Goal: Task Accomplishment & Management: Use online tool/utility

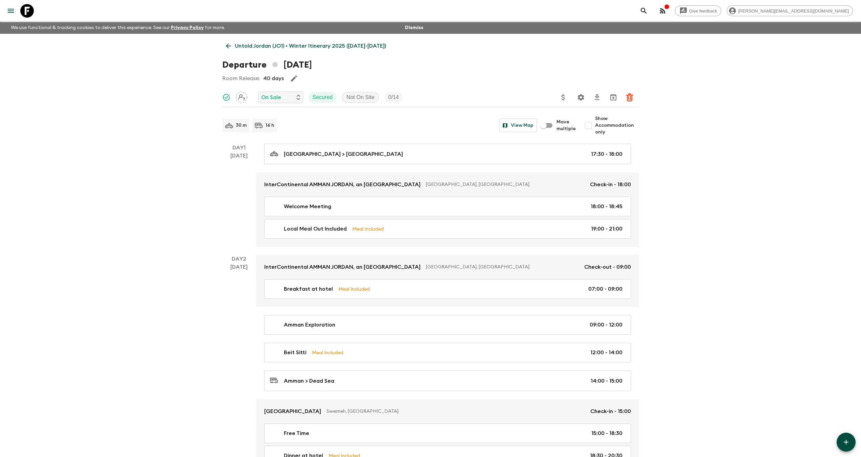
scroll to position [1070, 0]
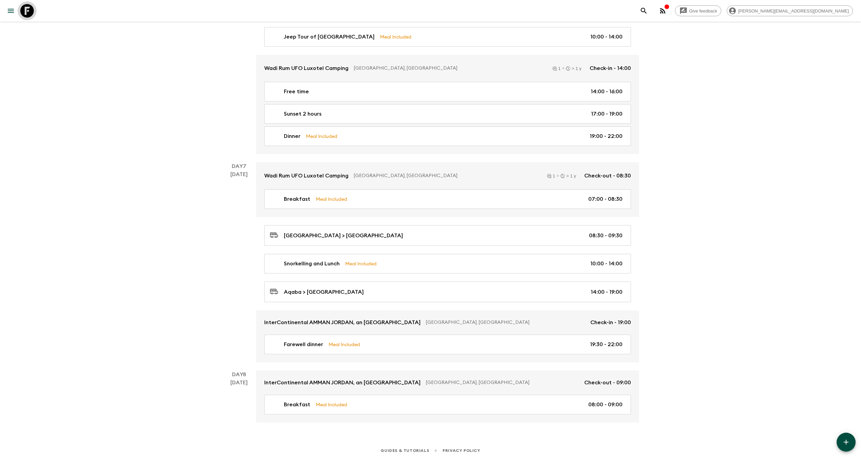
click at [29, 12] on icon at bounding box center [27, 11] width 14 height 14
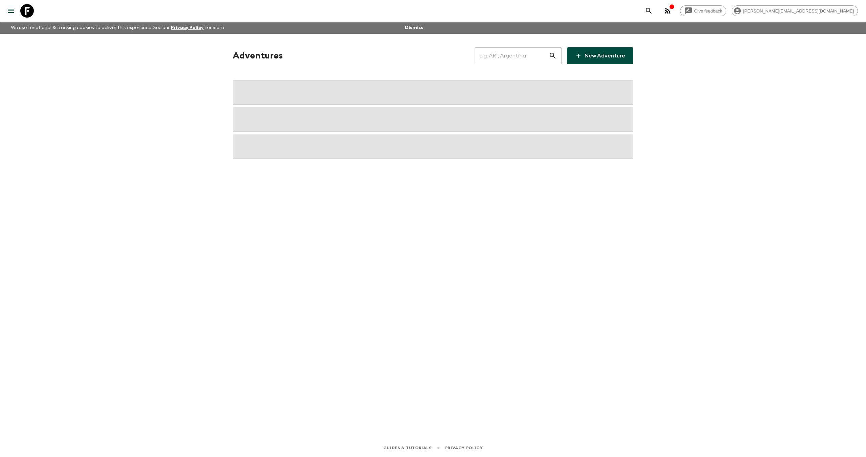
click at [497, 56] on input "text" at bounding box center [512, 55] width 74 height 19
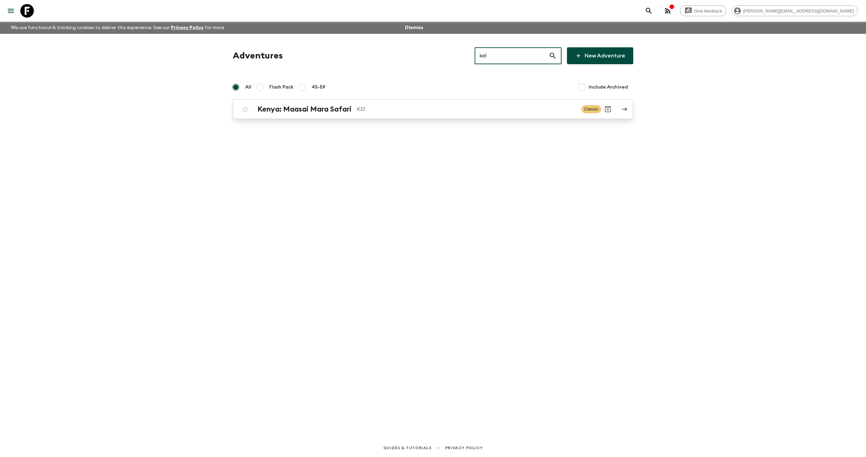
type input "ke1"
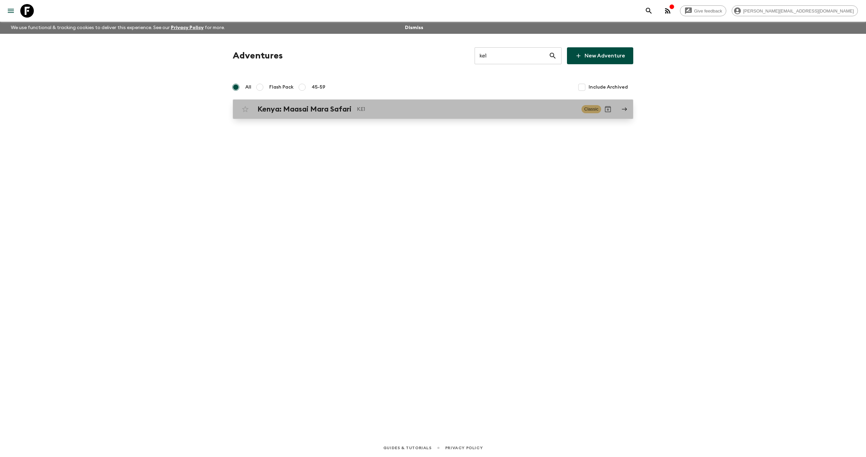
click at [365, 115] on div "[GEOGRAPHIC_DATA]: Maasai Mara Safari KE1 Classic" at bounding box center [419, 109] width 363 height 14
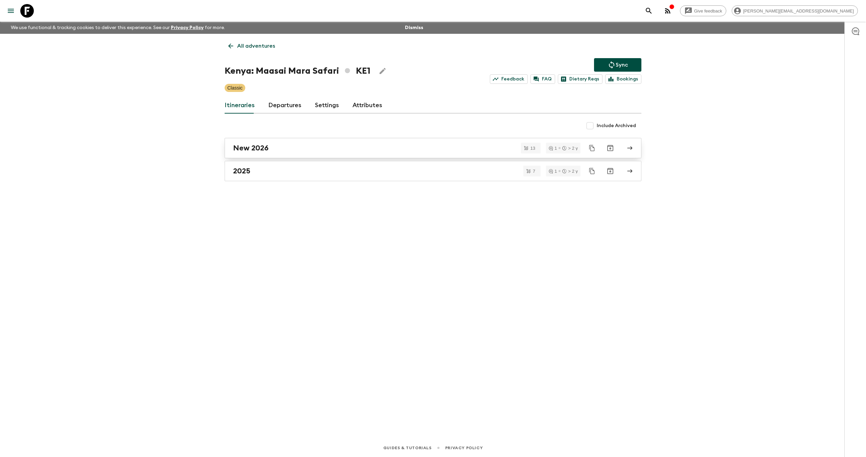
click at [283, 146] on div "New 2026" at bounding box center [426, 148] width 387 height 9
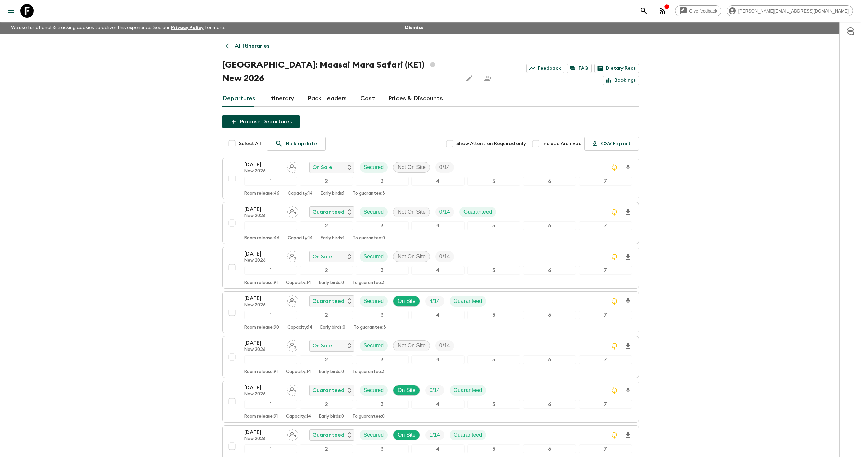
click at [648, 11] on icon "search adventures" at bounding box center [644, 11] width 8 height 8
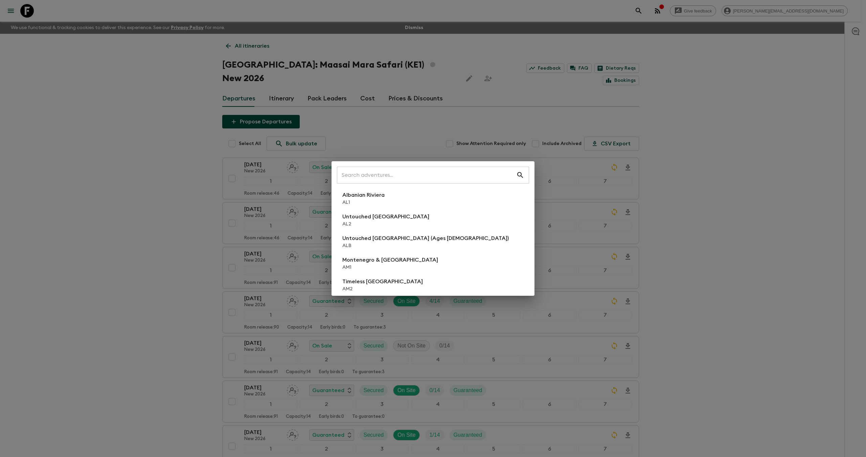
drag, startPoint x: 687, startPoint y: 94, endPoint x: 720, endPoint y: 22, distance: 79.5
click at [688, 92] on div "​ Albanian Riviera [GEOGRAPHIC_DATA] Untouched [GEOGRAPHIC_DATA] [GEOGRAPHIC_DA…" at bounding box center [433, 228] width 866 height 457
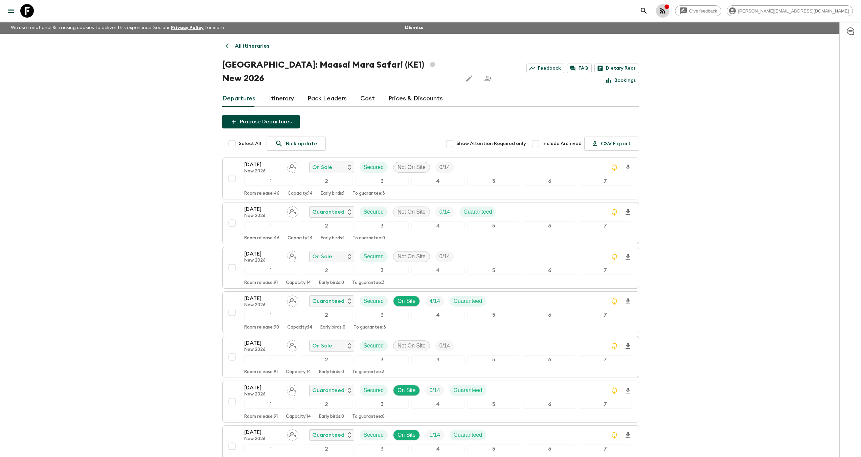
click at [669, 9] on button "button" at bounding box center [663, 11] width 14 height 14
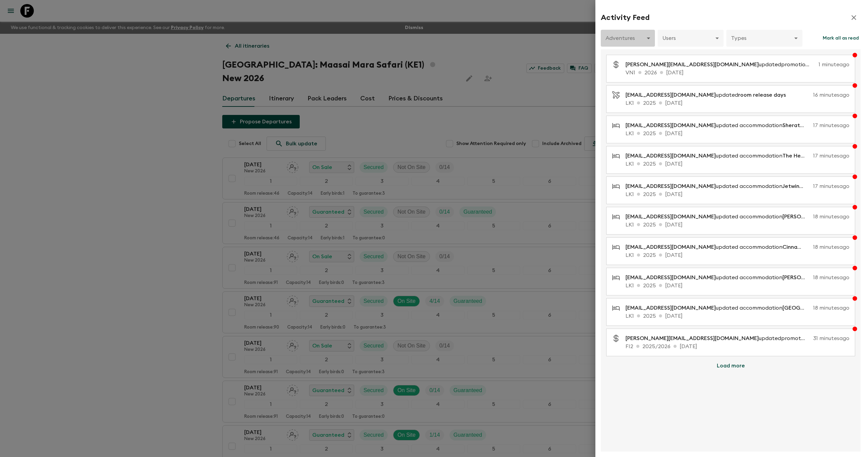
click at [617, 38] on body "Give feedback [PERSON_NAME][EMAIL_ADDRESS][DOMAIN_NAME] We use functional & tra…" at bounding box center [433, 398] width 866 height 797
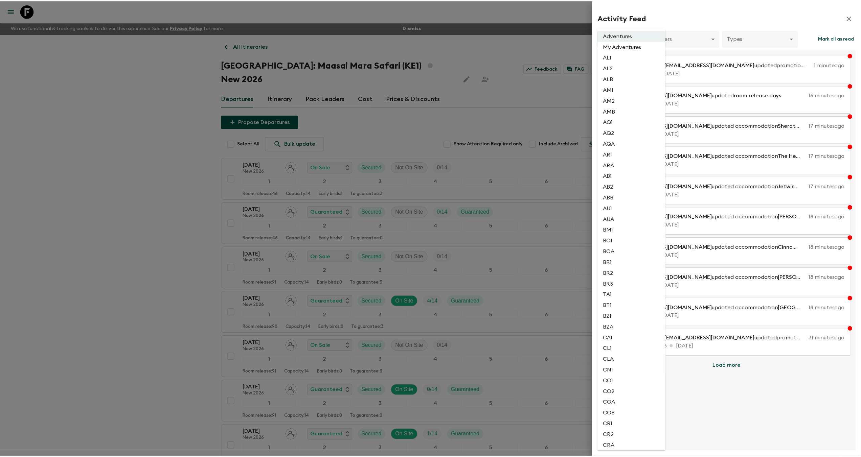
scroll to position [824, 0]
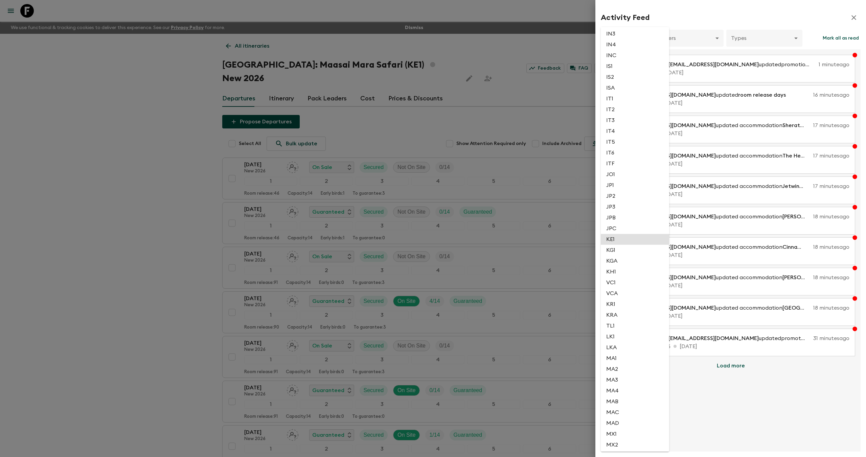
click at [628, 241] on li "KE1" at bounding box center [635, 239] width 68 height 11
type input "eb7d038e-2dfc-430f-ba0c-1d031e619f0c"
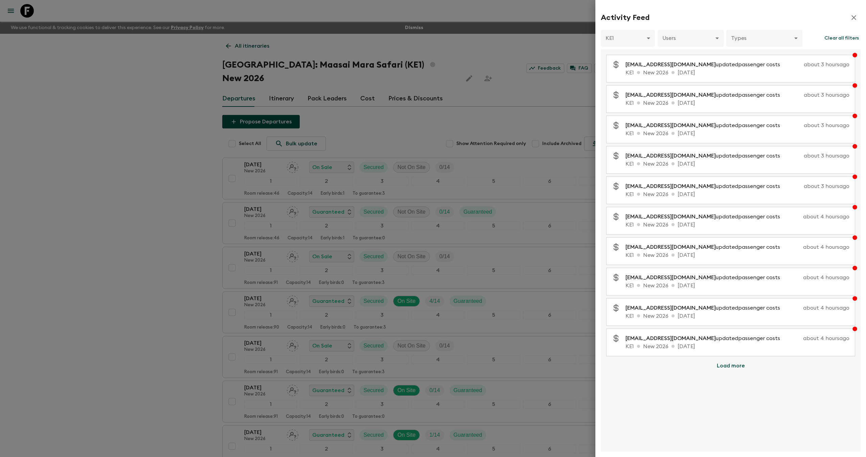
click at [590, 370] on div at bounding box center [433, 228] width 866 height 457
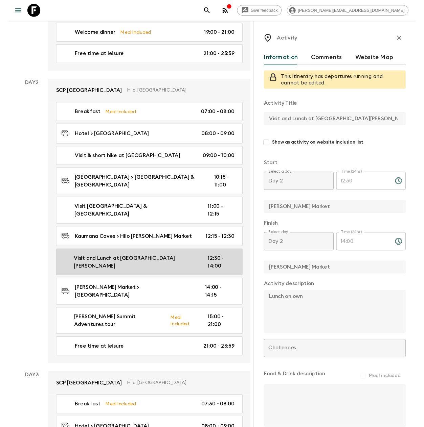
scroll to position [170, 0]
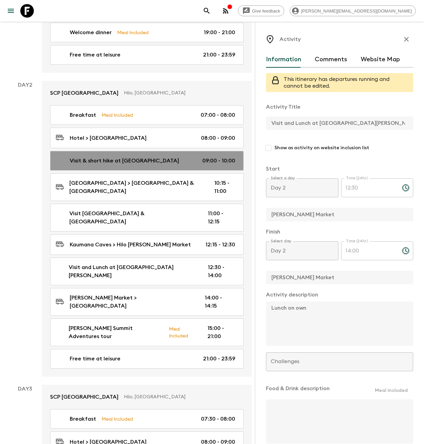
click at [119, 164] on link "Visit & short hike at Akaka Falls 09:00 - 10:00" at bounding box center [146, 161] width 193 height 20
type input "Visit & short hike at Akaka Falls"
type input "Akaka Falls"
type input "09:00"
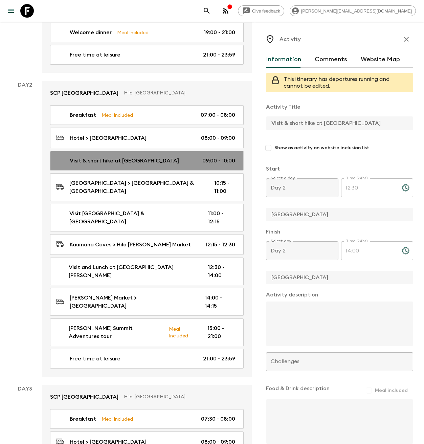
type input "10:00"
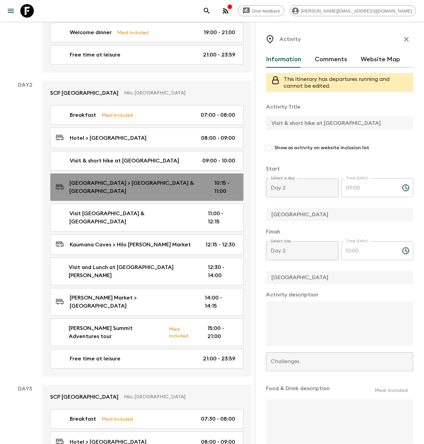
click at [138, 184] on p "Akaka Falls > Rainbow Falls & Kaumana Caves" at bounding box center [136, 187] width 134 height 16
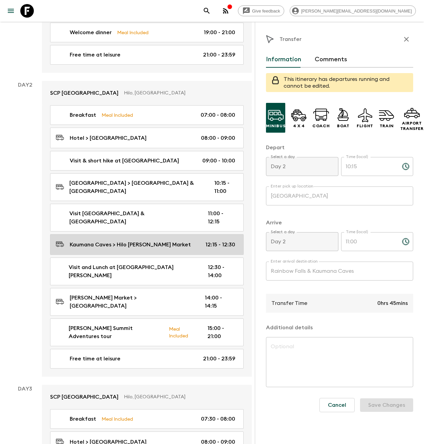
click at [143, 240] on p "Kaumana Caves > Hilo Farmer's Market" at bounding box center [130, 244] width 121 height 8
type input "Kaumana Caves"
type input "Hilo Farmer's Market"
type input "12:15"
type input "12:30"
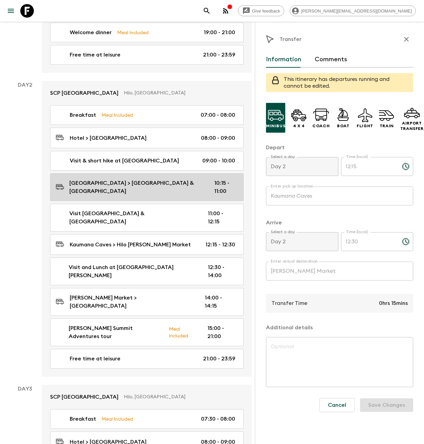
click at [166, 183] on p "Akaka Falls > Rainbow Falls & Kaumana Caves" at bounding box center [136, 187] width 134 height 16
type input "Akaka Falls"
type input "Rainbow Falls & Kaumana Caves"
type input "10:15"
type input "11:00"
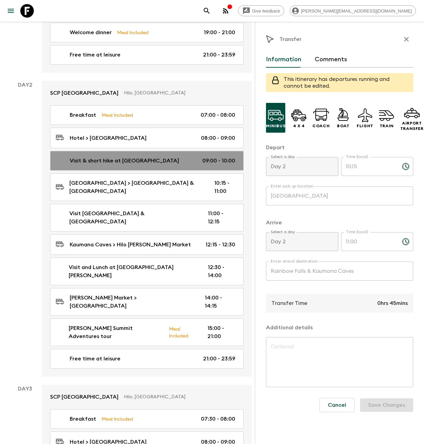
click at [96, 163] on p "Visit & short hike at Akaka Falls" at bounding box center [124, 161] width 109 height 8
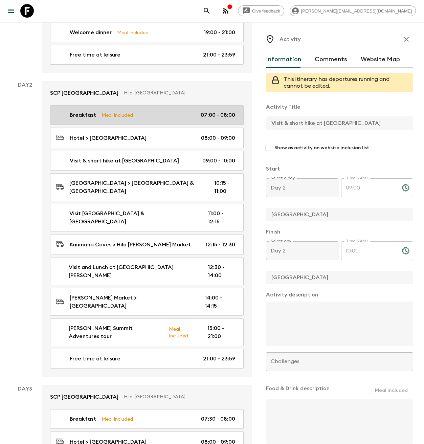
click at [133, 118] on div "Breakfast Meal Included 07:00 - 08:00" at bounding box center [145, 115] width 179 height 8
type input "Breakfast"
type input "Hotel"
checkbox input "true"
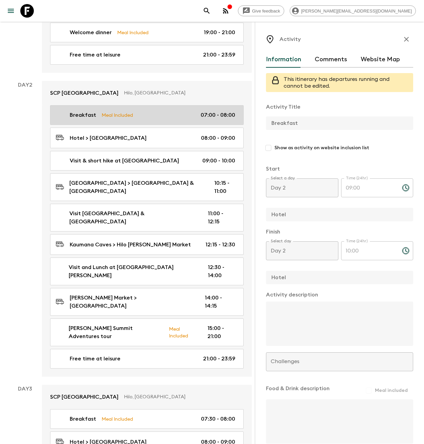
type input "07:00"
type input "08:00"
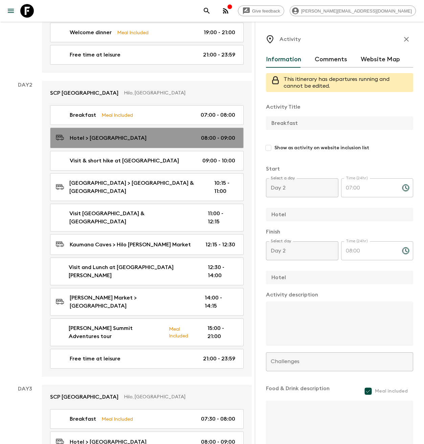
click at [103, 138] on p "Hotel > Akaka Falls" at bounding box center [108, 138] width 77 height 8
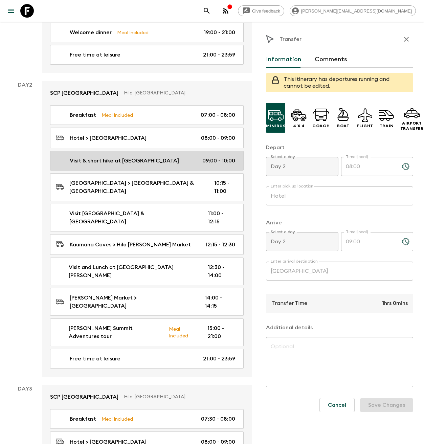
click at [126, 161] on p "Visit & short hike at Akaka Falls" at bounding box center [124, 161] width 109 height 8
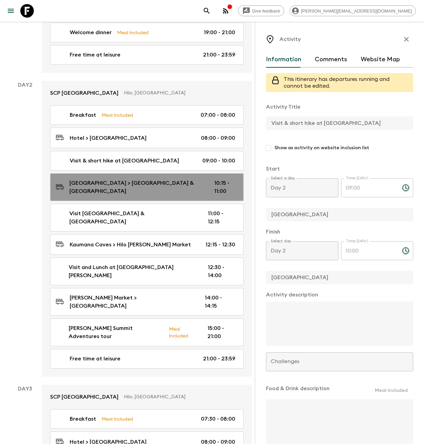
click at [130, 184] on p "Akaka Falls > Rainbow Falls & Kaumana Caves" at bounding box center [136, 187] width 134 height 16
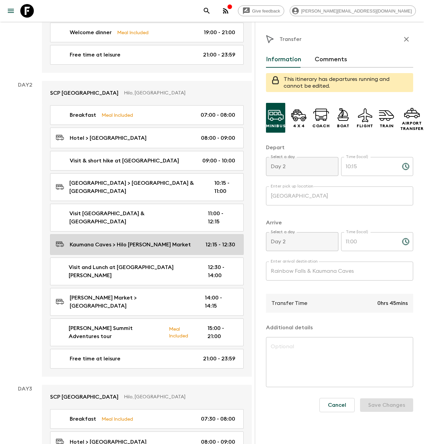
click at [158, 240] on p "Kaumana Caves > Hilo Farmer's Market" at bounding box center [130, 244] width 121 height 8
type input "Kaumana Caves"
type input "Hilo Farmer's Market"
type input "12:15"
type input "12:30"
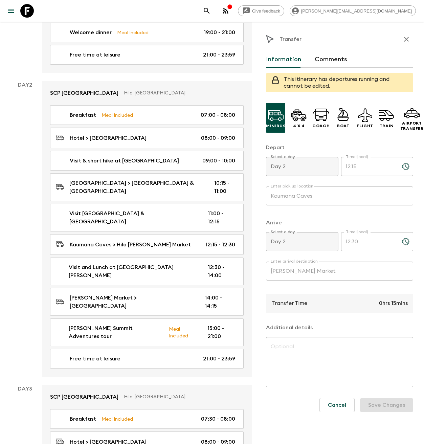
click at [263, 268] on div "Transfer Information Comments This itinerary has departures running and cannot …" at bounding box center [339, 244] width 169 height 444
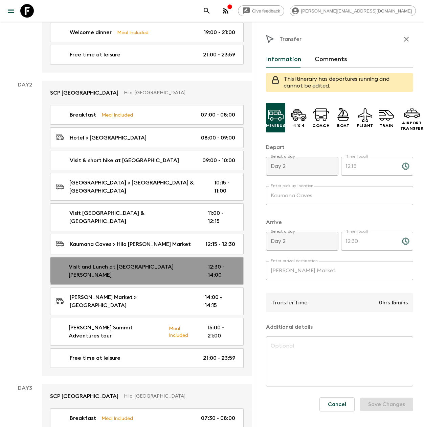
click at [149, 263] on p "Visit and Lunch at Hilo Farmer's Market" at bounding box center [133, 271] width 128 height 16
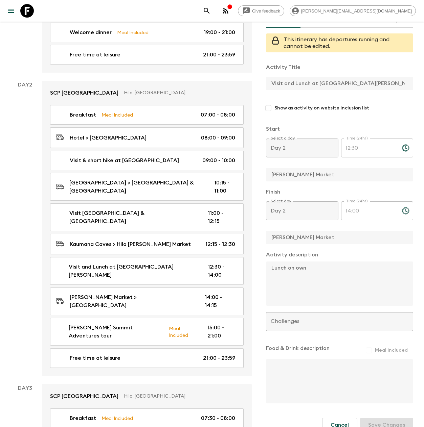
scroll to position [39, 0]
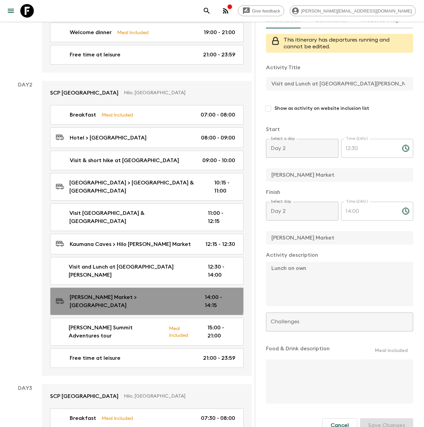
click at [141, 294] on p "Hilo Farmer's Market > SCP Hotel" at bounding box center [132, 302] width 124 height 16
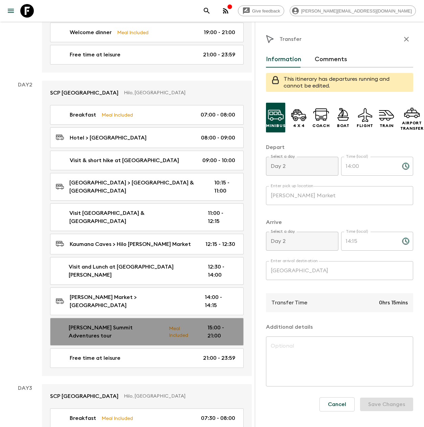
click at [145, 324] on p "Mauna Kea Summit Adventures tour" at bounding box center [116, 332] width 95 height 16
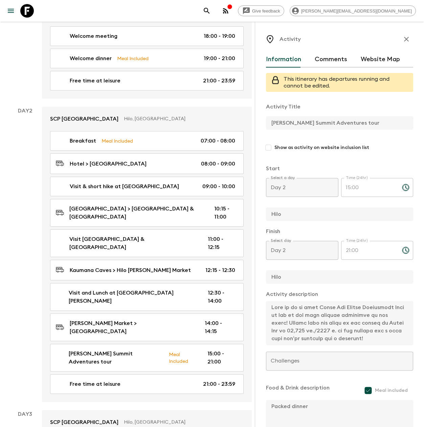
scroll to position [180, 0]
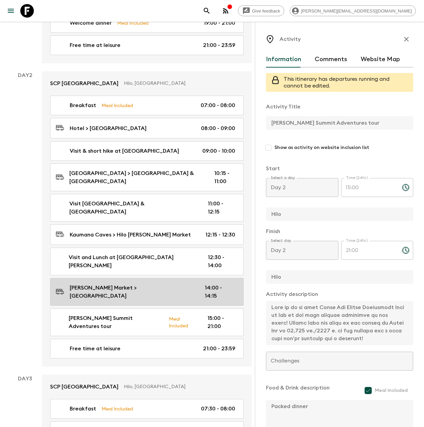
click at [150, 284] on p "Hilo Farmer's Market > SCP Hotel" at bounding box center [132, 292] width 124 height 16
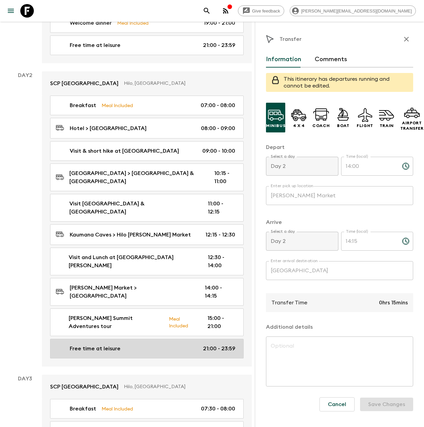
click at [112, 345] on p "Free time at leisure" at bounding box center [95, 349] width 51 height 8
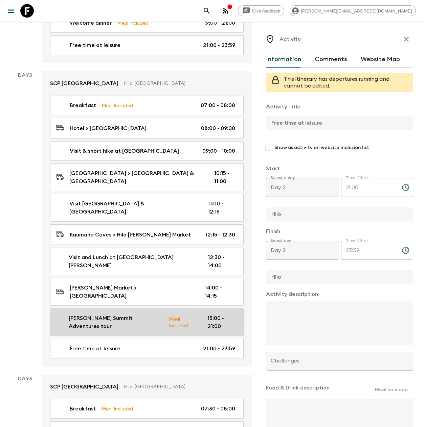
click at [145, 315] on p "Mauna Kea Summit Adventures tour" at bounding box center [116, 323] width 95 height 16
type input "Mauna Kea Summit Adventures tour"
type textarea "Join us on an epic Mauna Kea Summit Adventures Tour to one of the most amazing …"
checkbox input "true"
type textarea "Packed dinner"
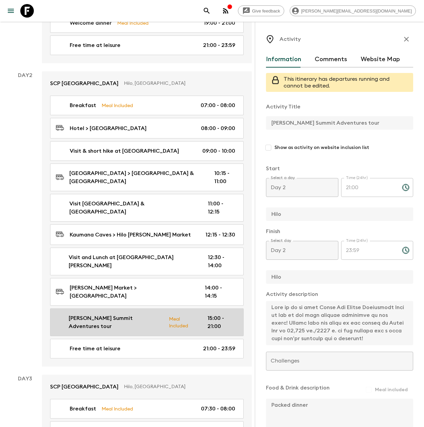
type input "15:00"
type input "21:00"
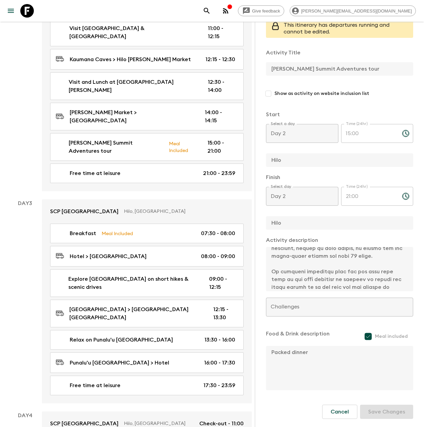
scroll to position [393, 0]
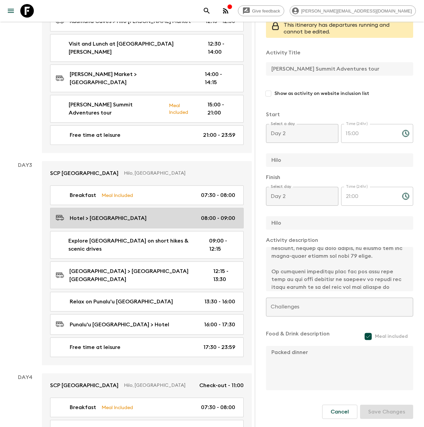
click at [146, 214] on p "Hotel > Volcanoes National Park" at bounding box center [108, 218] width 77 height 8
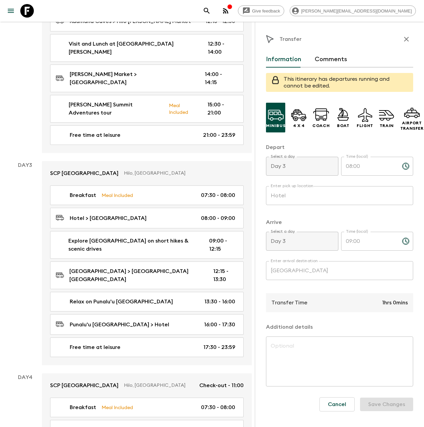
click at [264, 272] on div "Transfer Information Comments This itinerary has departures running and cannot …" at bounding box center [339, 235] width 169 height 427
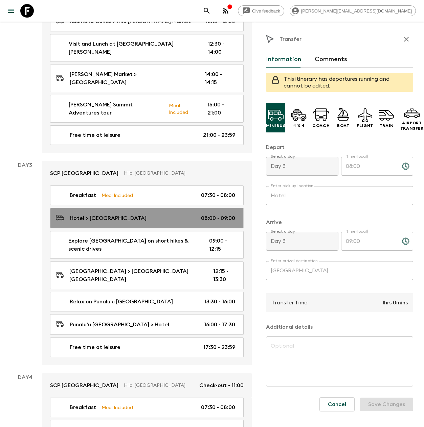
click at [157, 208] on link "Hotel > Volcanoes National Park 08:00 - 09:00" at bounding box center [146, 218] width 193 height 21
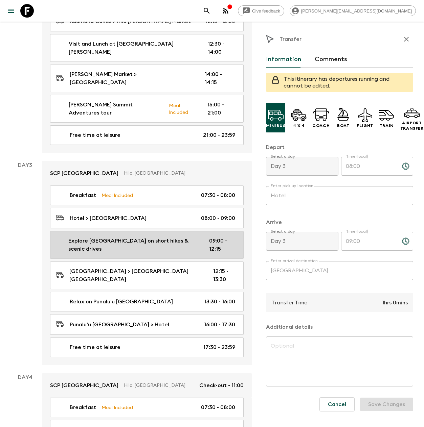
click at [136, 237] on p "Explore Volcanoes National Park on short hikes & scenic drives" at bounding box center [133, 245] width 130 height 16
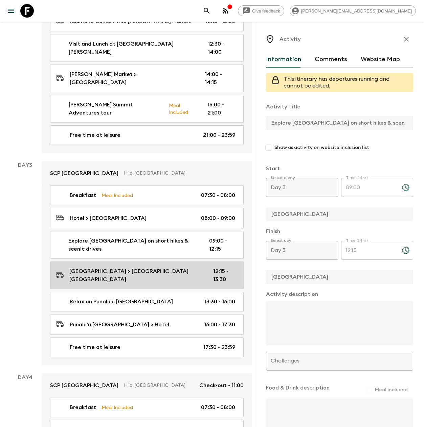
click at [145, 268] on p "Volcanoes National Park > Punalu'u Black Sand Beach" at bounding box center [135, 276] width 133 height 16
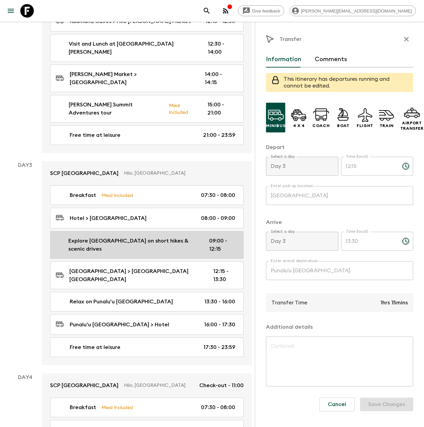
click at [155, 237] on p "Explore Volcanoes National Park on short hikes & scenic drives" at bounding box center [133, 245] width 130 height 16
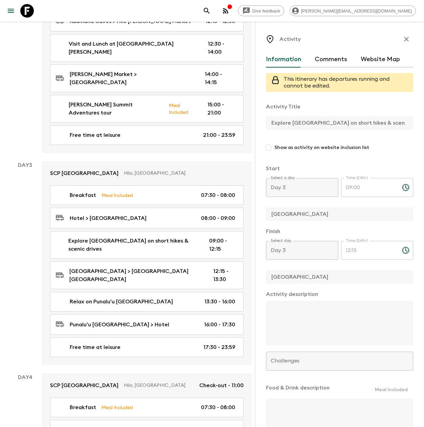
scroll to position [0, 30]
click at [406, 128] on div "Explore Volcanoes National Park on short hikes & scenic drives" at bounding box center [339, 123] width 147 height 14
click at [253, 120] on div "All itineraries Hawaii (US3) 2026 FAQ Dietary Reqs Departures Itinerary Pack Le…" at bounding box center [130, 266] width 260 height 1252
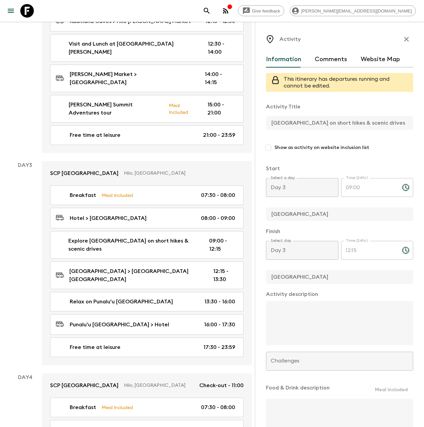
click at [407, 127] on div "Explore Volcanoes National Park on short hikes & scenic drives" at bounding box center [339, 123] width 147 height 14
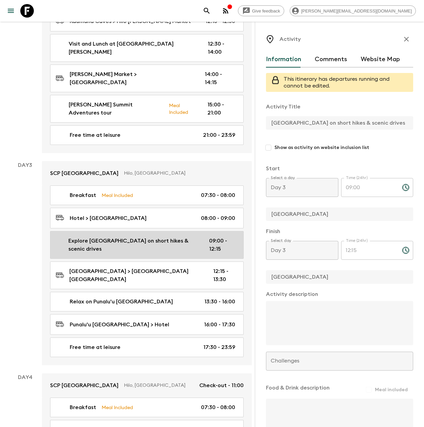
click at [178, 237] on p "Explore Volcanoes National Park on short hikes & scenic drives" at bounding box center [133, 245] width 130 height 16
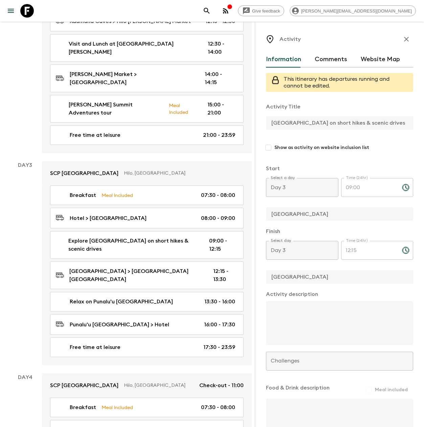
click at [413, 128] on div "Activity Information Comments Website Map This itinerary has departures running…" at bounding box center [339, 235] width 169 height 427
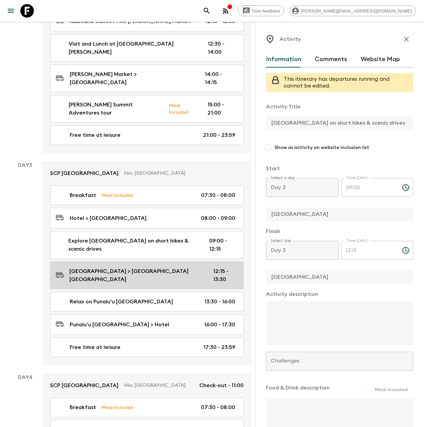
click at [161, 268] on p "Volcanoes National Park > Punalu'u Black Sand Beach" at bounding box center [135, 276] width 133 height 16
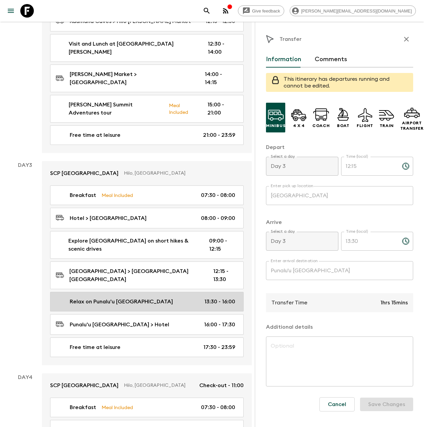
click at [146, 298] on p "Relax on Punalu'u Black Sand Beach" at bounding box center [121, 302] width 103 height 8
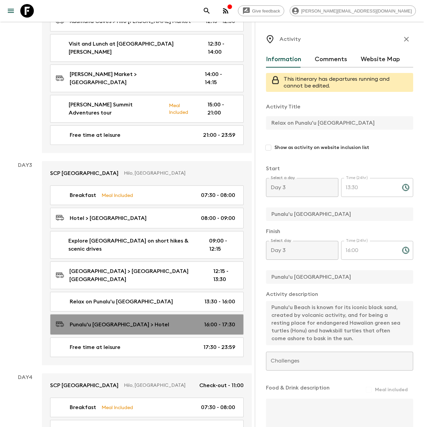
click at [140, 320] on div "Punalu'u Black Sand Beach > Hotel 16:00 - 17:30" at bounding box center [145, 324] width 179 height 9
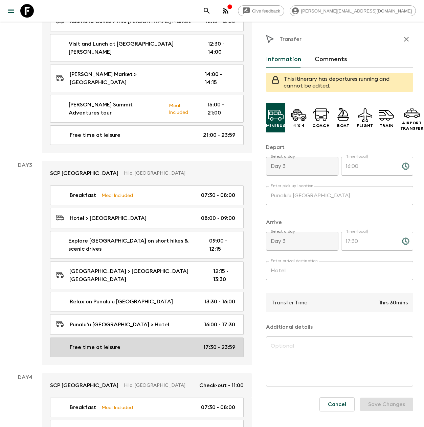
click at [132, 338] on link "Free time at leisure 17:30 - 23:59" at bounding box center [146, 348] width 193 height 20
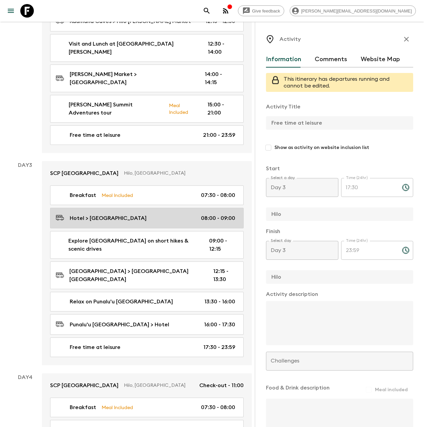
click at [121, 214] on p "Hotel > Volcanoes National Park" at bounding box center [108, 218] width 77 height 8
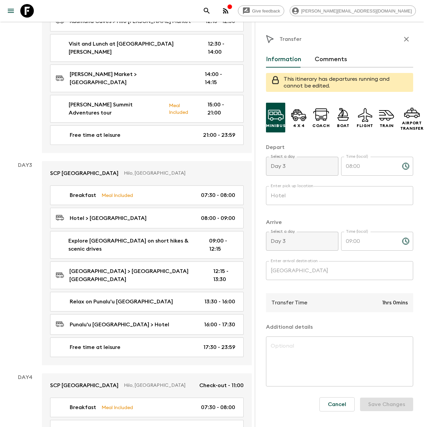
click at [244, 272] on div "All itineraries Hawaii (US3) 2026 FAQ Dietary Reqs Departures Itinerary Pack Le…" at bounding box center [130, 266] width 260 height 1252
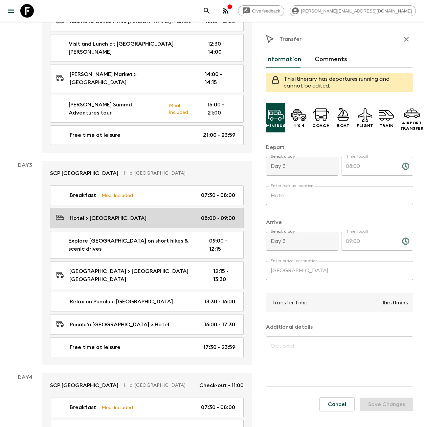
click at [136, 214] on p "Hotel > Volcanoes National Park" at bounding box center [108, 218] width 77 height 8
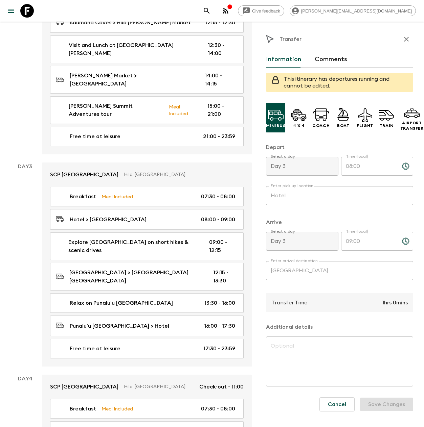
scroll to position [391, 0]
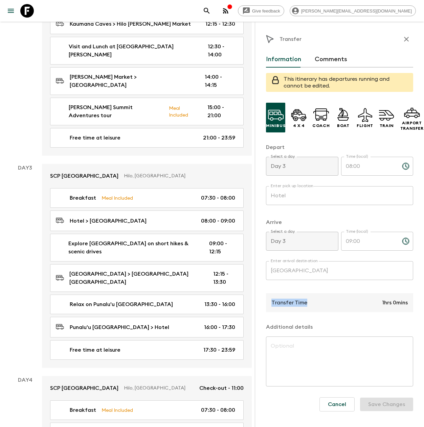
drag, startPoint x: 314, startPoint y: 303, endPoint x: 268, endPoint y: 303, distance: 46.3
click at [268, 303] on div "Transfer Time 1hrs 0mins" at bounding box center [339, 303] width 147 height 19
copy p "Transfer Time"
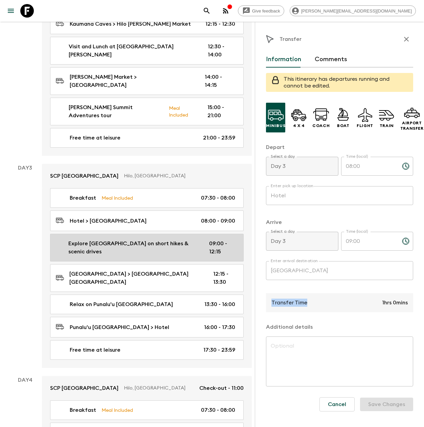
click at [140, 240] on p "Explore Volcanoes National Park on short hikes & scenic drives" at bounding box center [133, 248] width 130 height 16
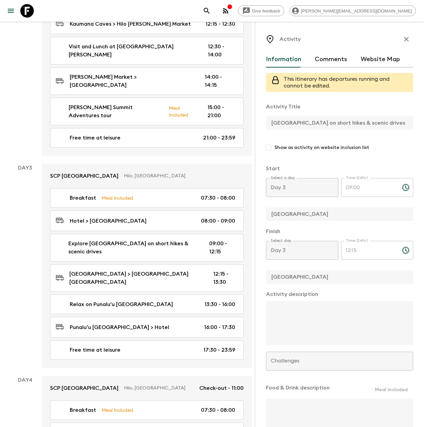
scroll to position [0, 30]
click at [424, 130] on html "Give feedback aida@flashpack.com We use functional & tracking cookies to delive…" at bounding box center [212, 270] width 424 height 1323
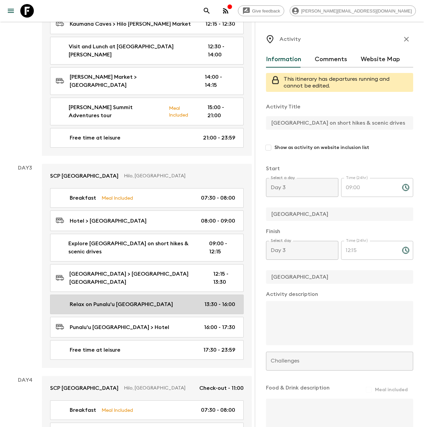
click at [167, 301] on div "Relax on Punalu'u Black Sand Beach 13:30 - 16:00" at bounding box center [145, 305] width 179 height 8
type input "Relax on Punalu'u Black Sand Beach"
type input "Punalu'u Black Sand Beach"
type textarea "Punalu'u Beach is known for its iconic black sand, created by volcanic activity…"
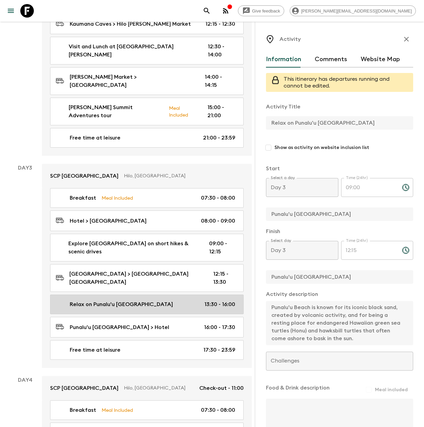
type input "13:30"
type input "16:00"
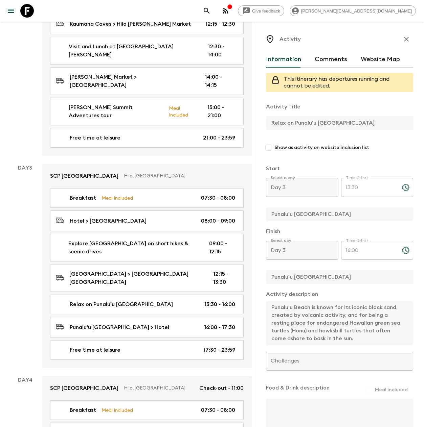
click at [359, 350] on div "Activity Title Relax on Punalu'u Black Sand Beach Show as activity on website i…" at bounding box center [339, 270] width 147 height 347
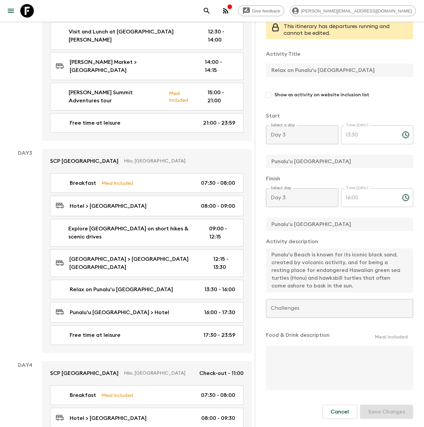
scroll to position [409, 0]
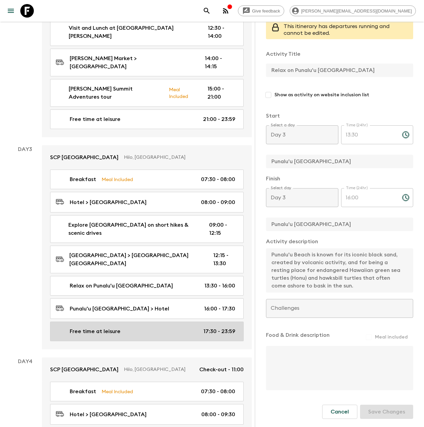
click at [141, 328] on div "Free time at leisure 17:30 - 23:59" at bounding box center [145, 332] width 179 height 8
type input "Free time at leisure"
type input "Hilo"
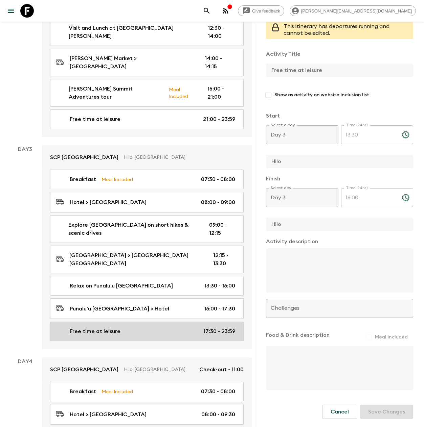
type input "17:30"
type input "23:59"
